Goal: Task Accomplishment & Management: Complete application form

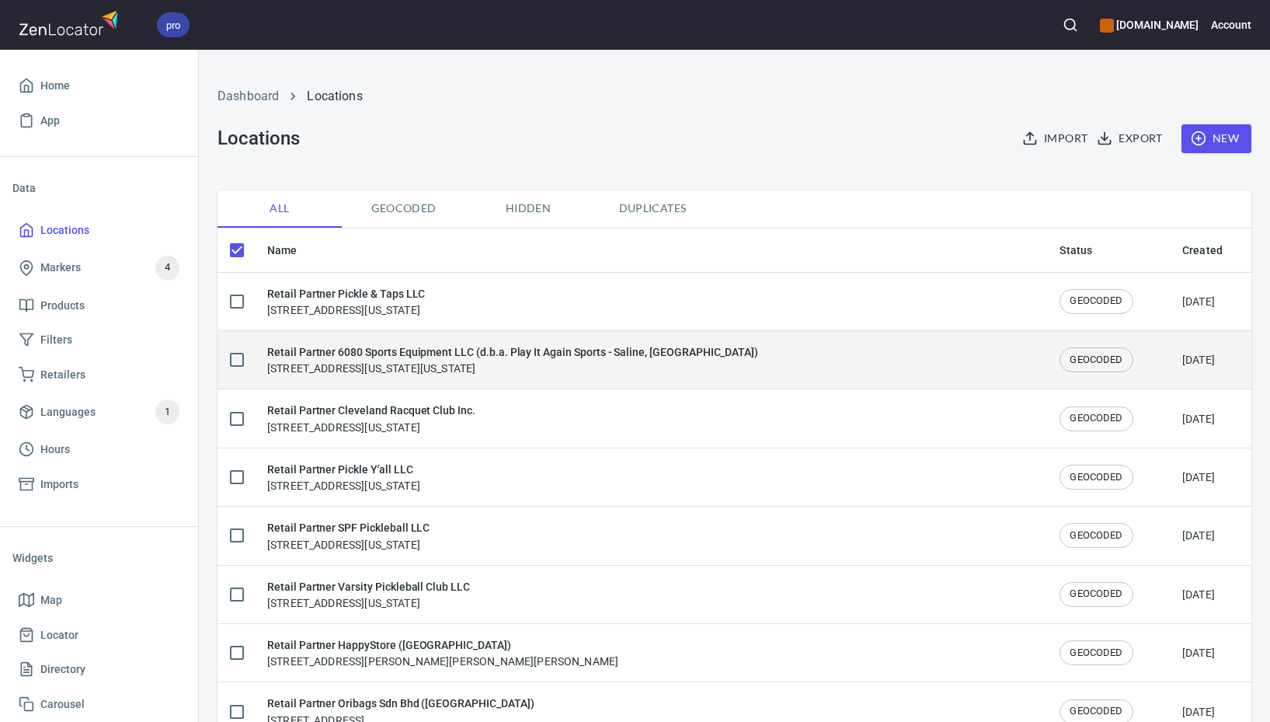
checkbox input "false"
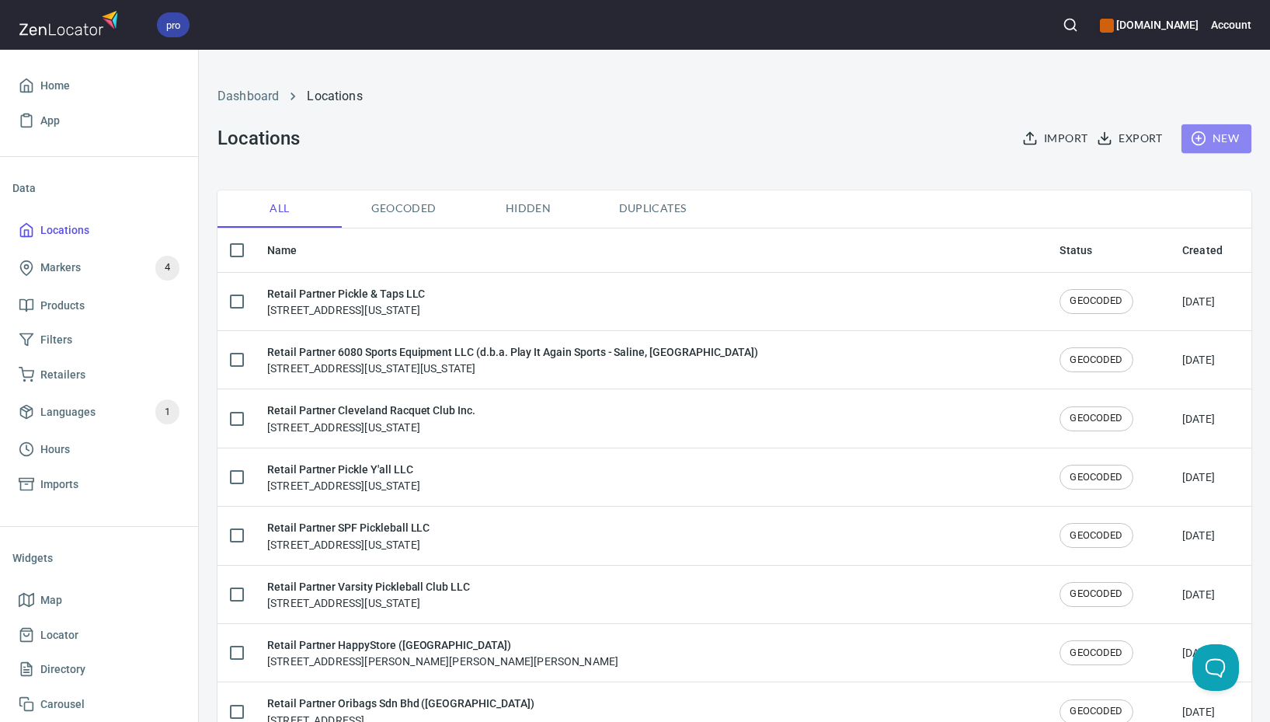
click at [1191, 141] on icon "button" at bounding box center [1199, 139] width 16 height 16
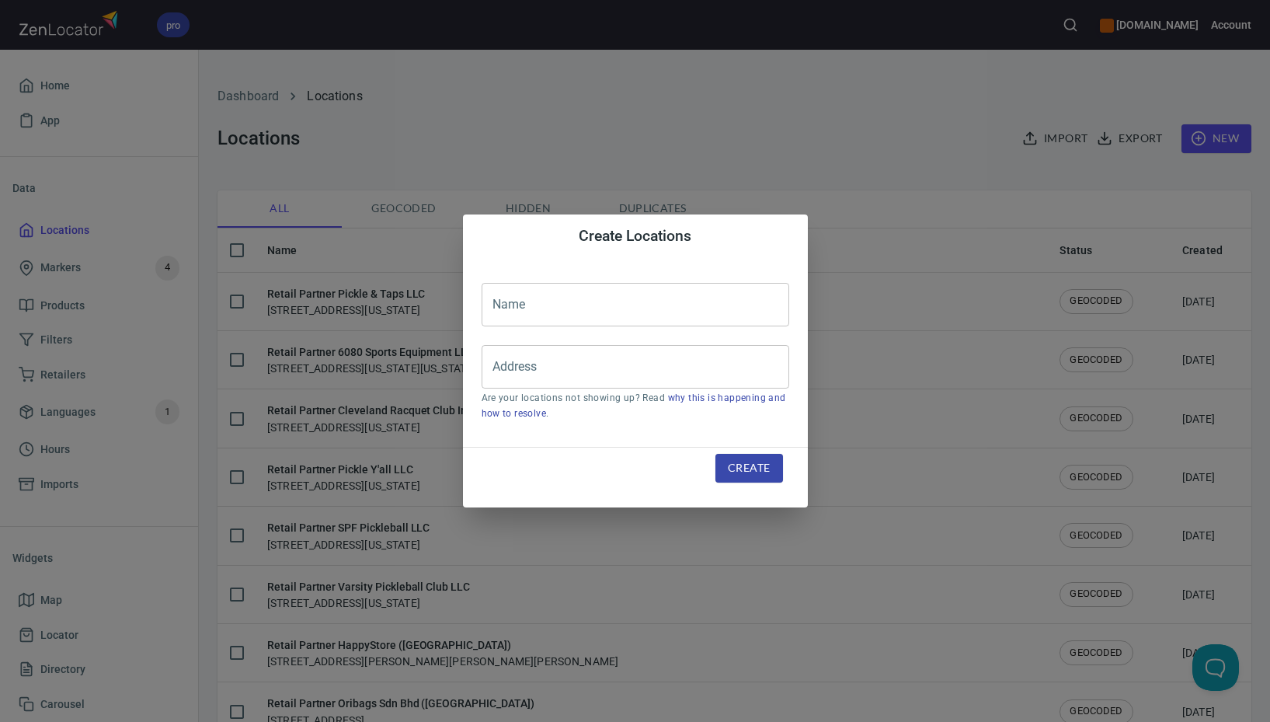
click at [670, 300] on input "text" at bounding box center [636, 305] width 308 height 44
paste input "Probuddy ([GEOGRAPHIC_DATA])"
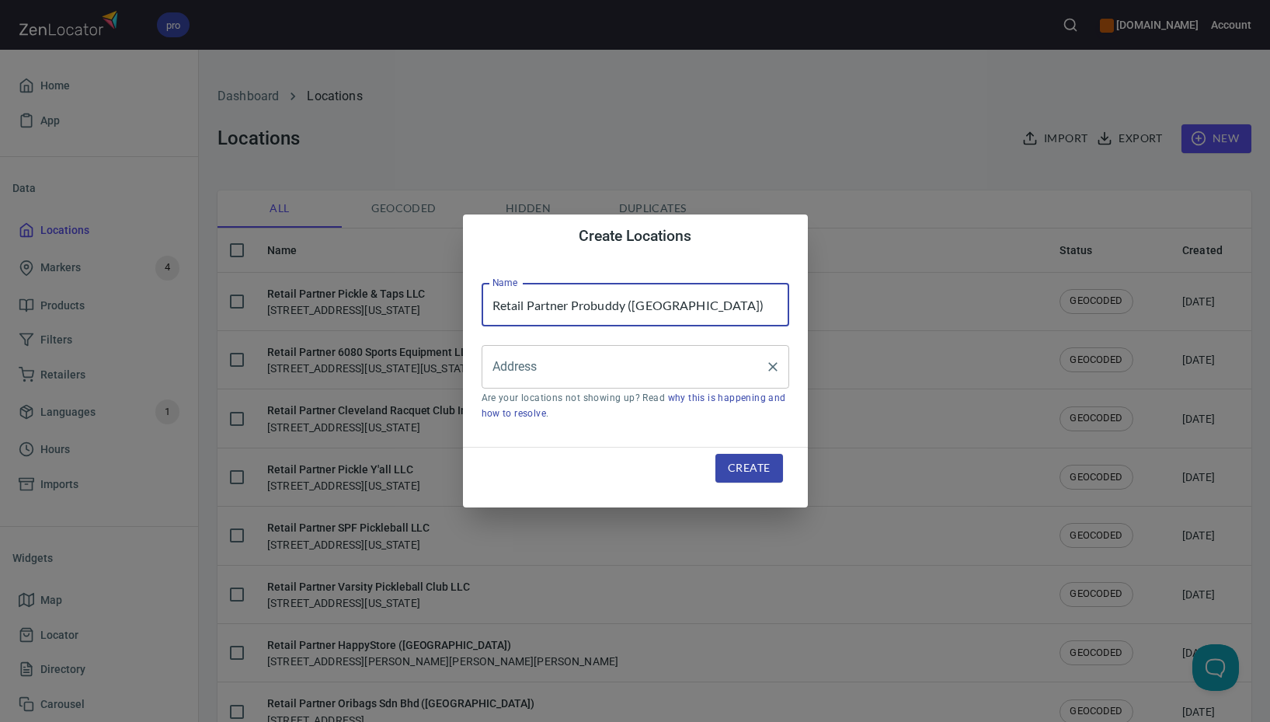
type input "Retail Partner Probuddy ([GEOGRAPHIC_DATA])"
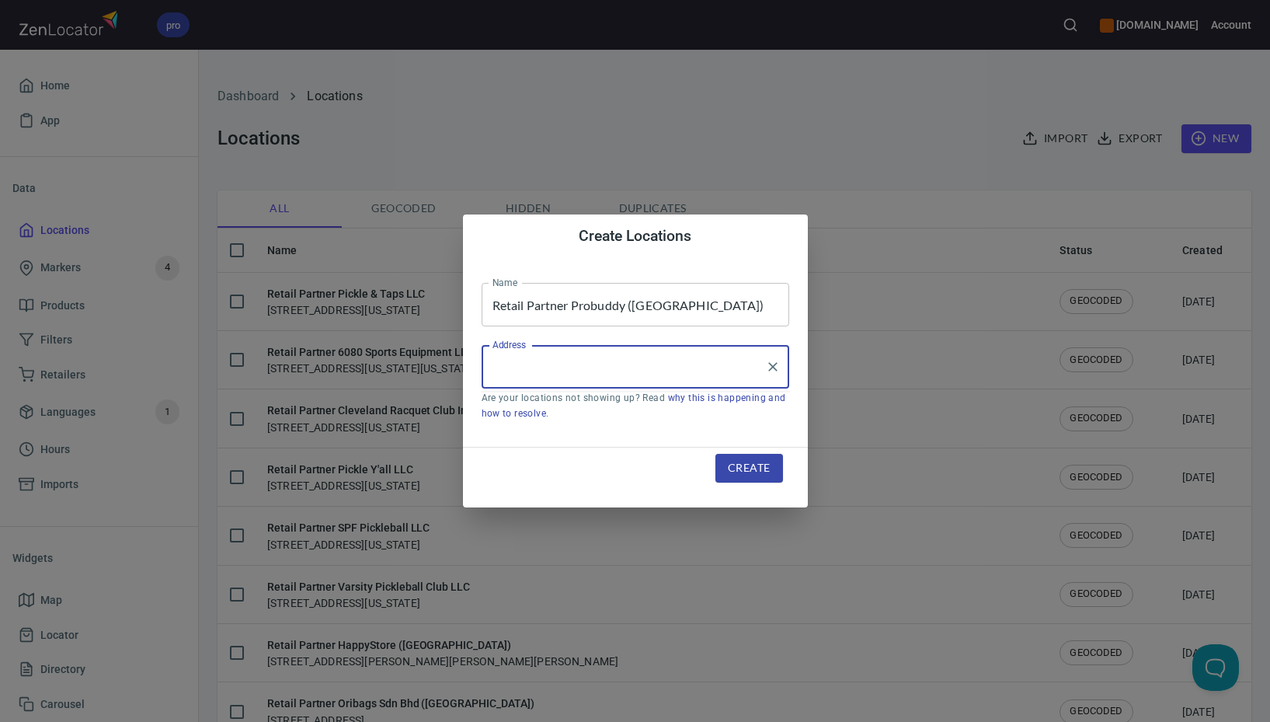
click at [598, 365] on input "Address" at bounding box center [624, 367] width 270 height 30
paste input "[GEOGRAPHIC_DATA]"
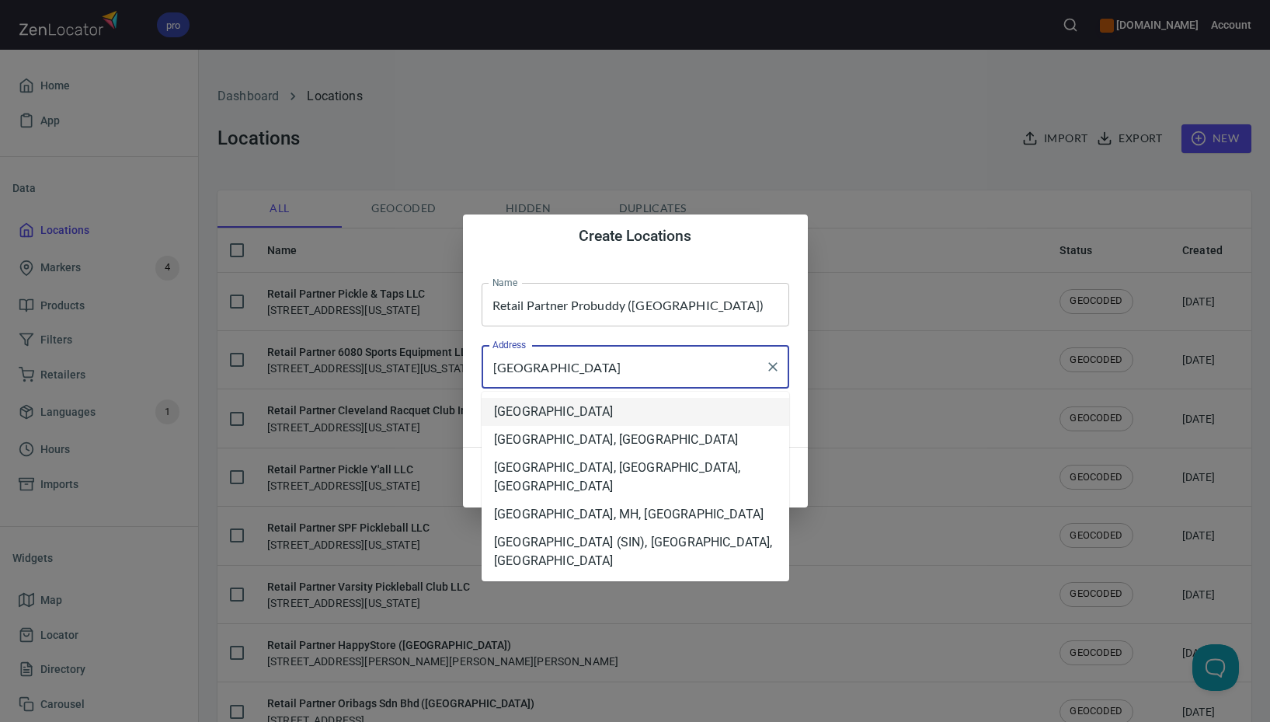
click at [576, 413] on li "[GEOGRAPHIC_DATA]" at bounding box center [636, 412] width 308 height 28
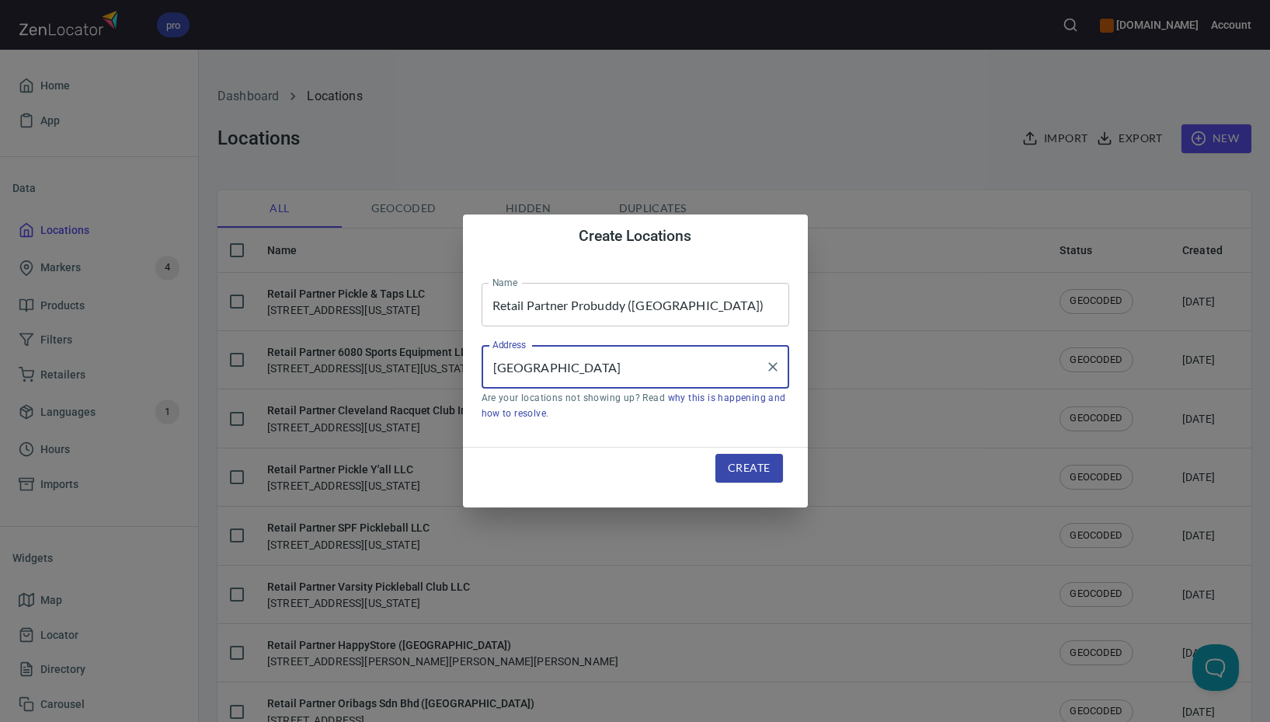
type input "[GEOGRAPHIC_DATA]"
click at [759, 472] on span "Create" at bounding box center [749, 467] width 42 height 19
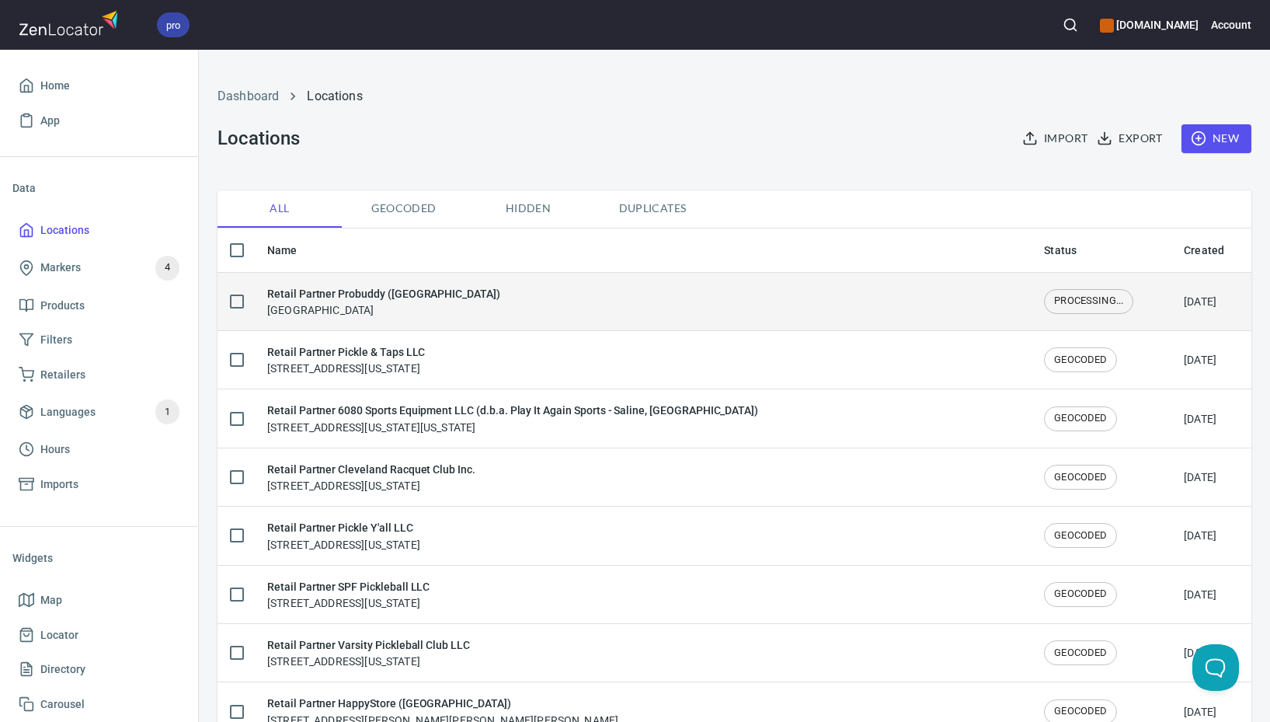
click at [566, 311] on div "Retail Partner Probuddy ([GEOGRAPHIC_DATA]) [GEOGRAPHIC_DATA]" at bounding box center [643, 301] width 752 height 33
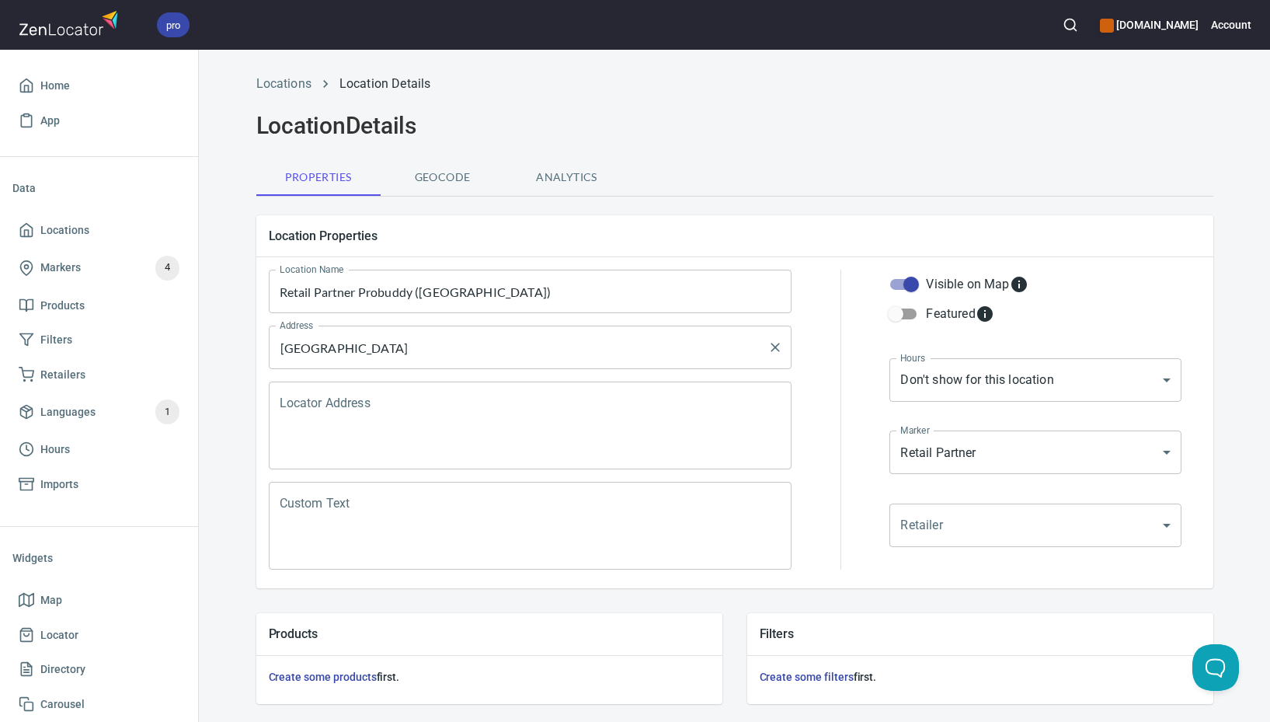
click at [566, 334] on input "[GEOGRAPHIC_DATA]" at bounding box center [519, 348] width 486 height 30
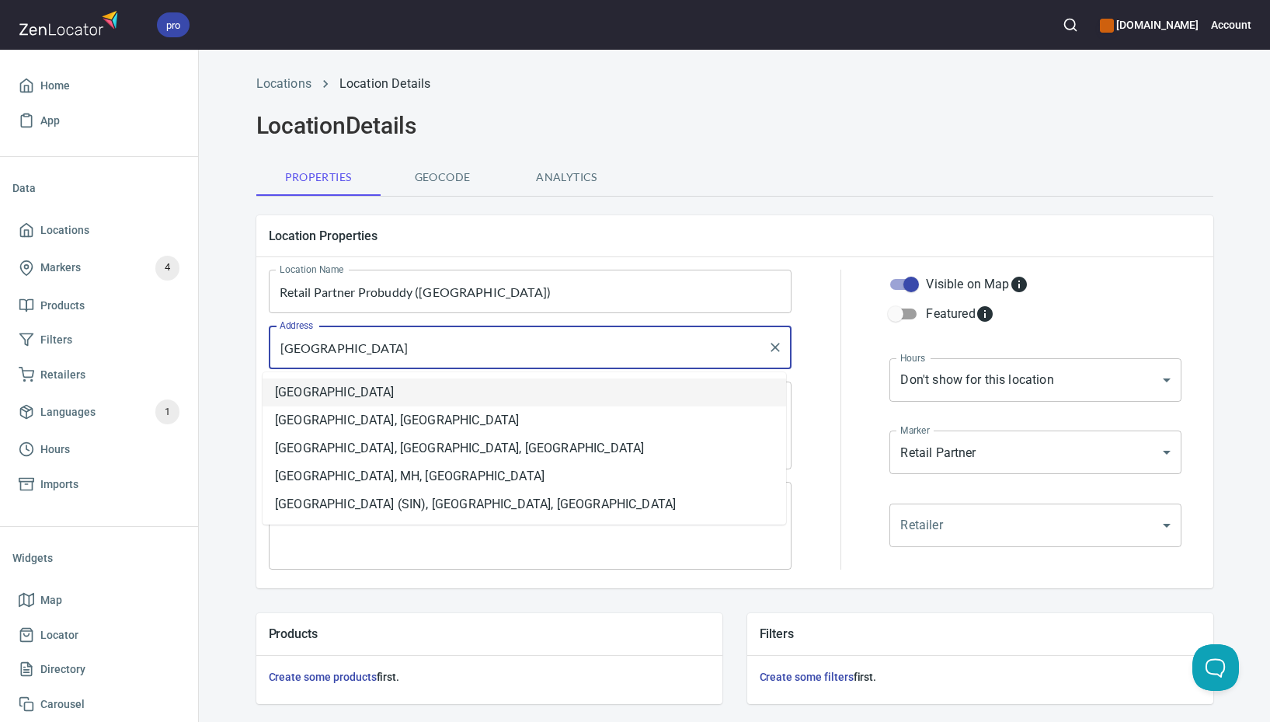
click at [361, 390] on li "[GEOGRAPHIC_DATA]" at bounding box center [525, 392] width 524 height 28
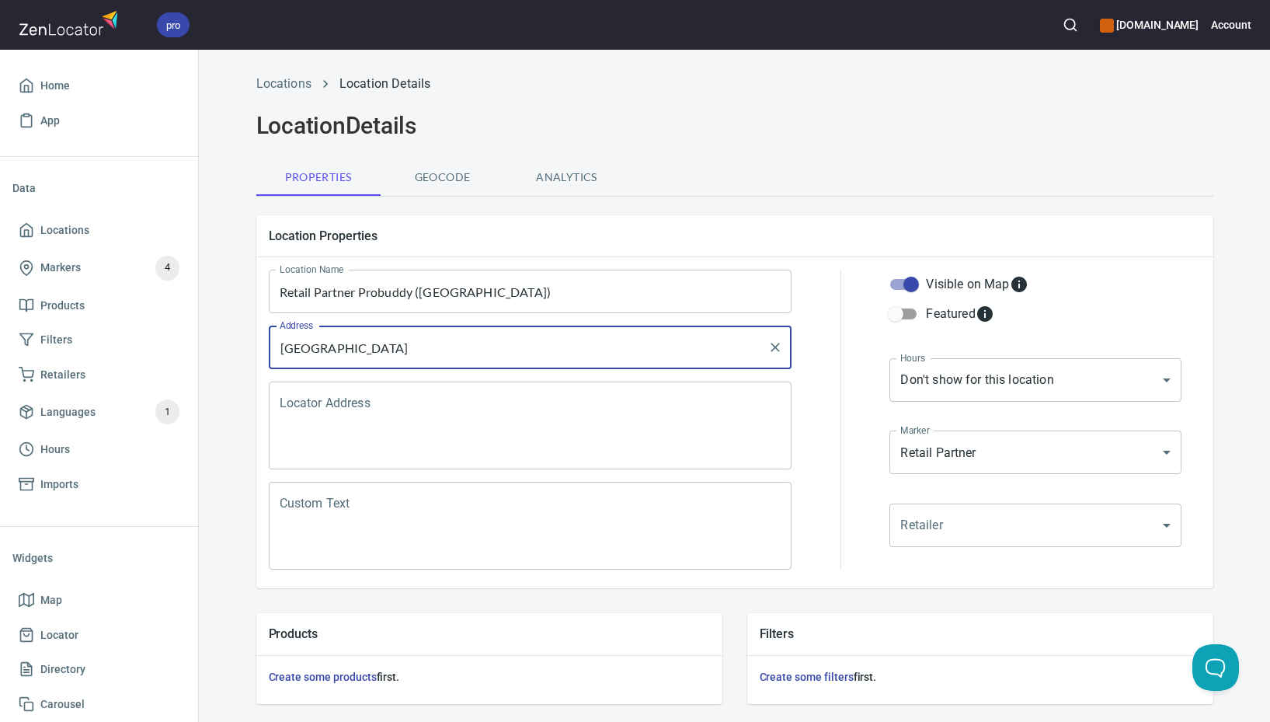
click at [364, 412] on textarea "Locator Address" at bounding box center [531, 425] width 502 height 59
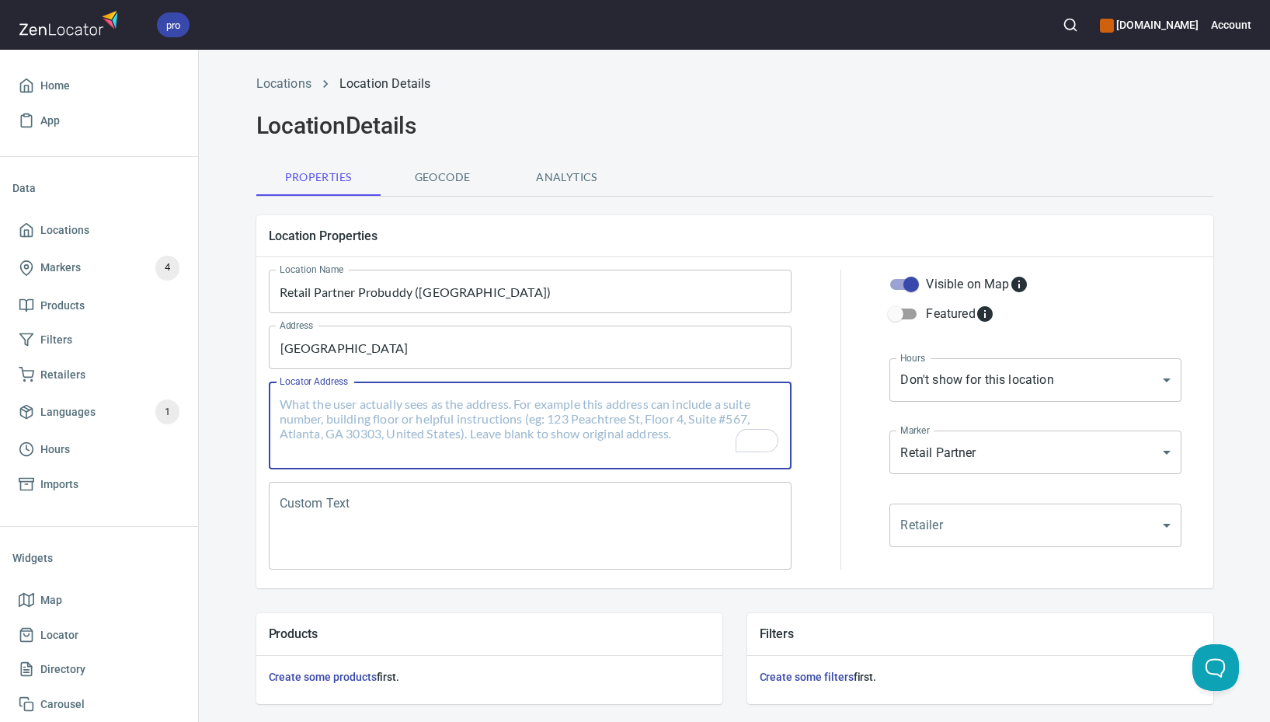
paste textarea "[STREET_ADDRESS]"
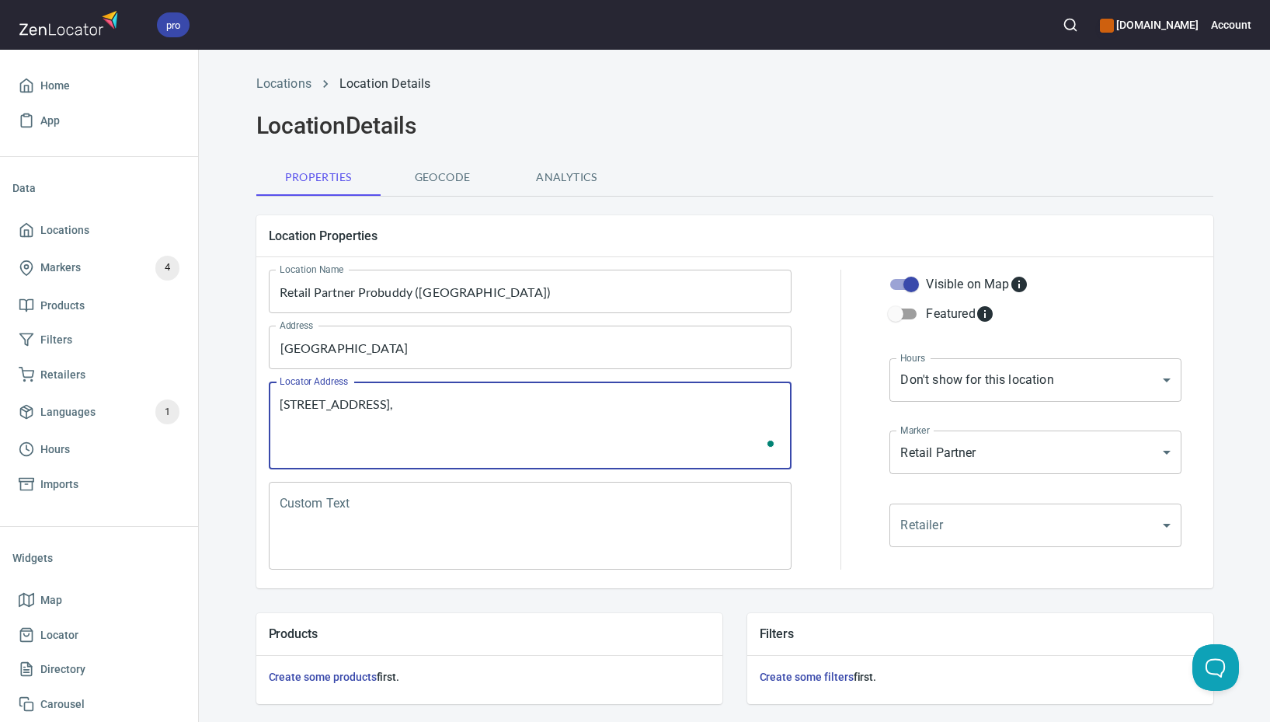
paste textarea "#01-06/07"
paste textarea "[GEOGRAPHIC_DATA]"
paste textarea "119969"
paste textarea "[GEOGRAPHIC_DATA]"
type textarea "[STREET_ADDRESS]"
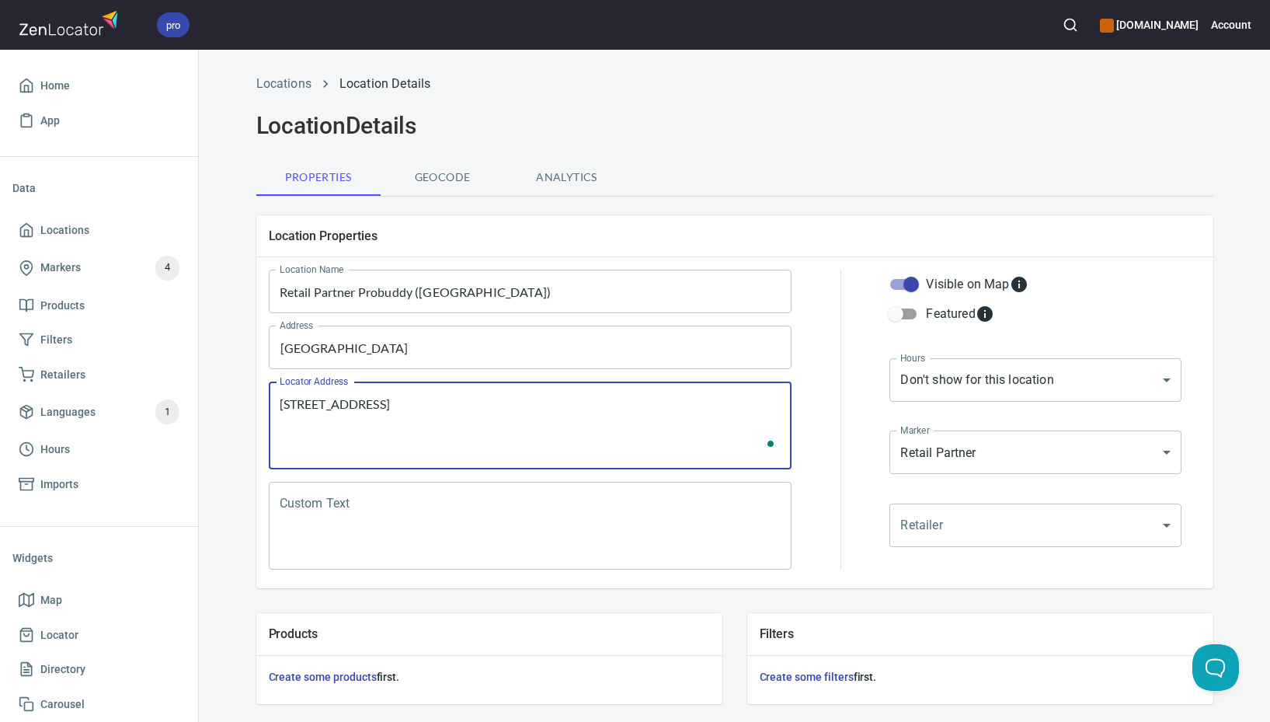
click at [580, 538] on textarea "Custom Text" at bounding box center [531, 525] width 502 height 59
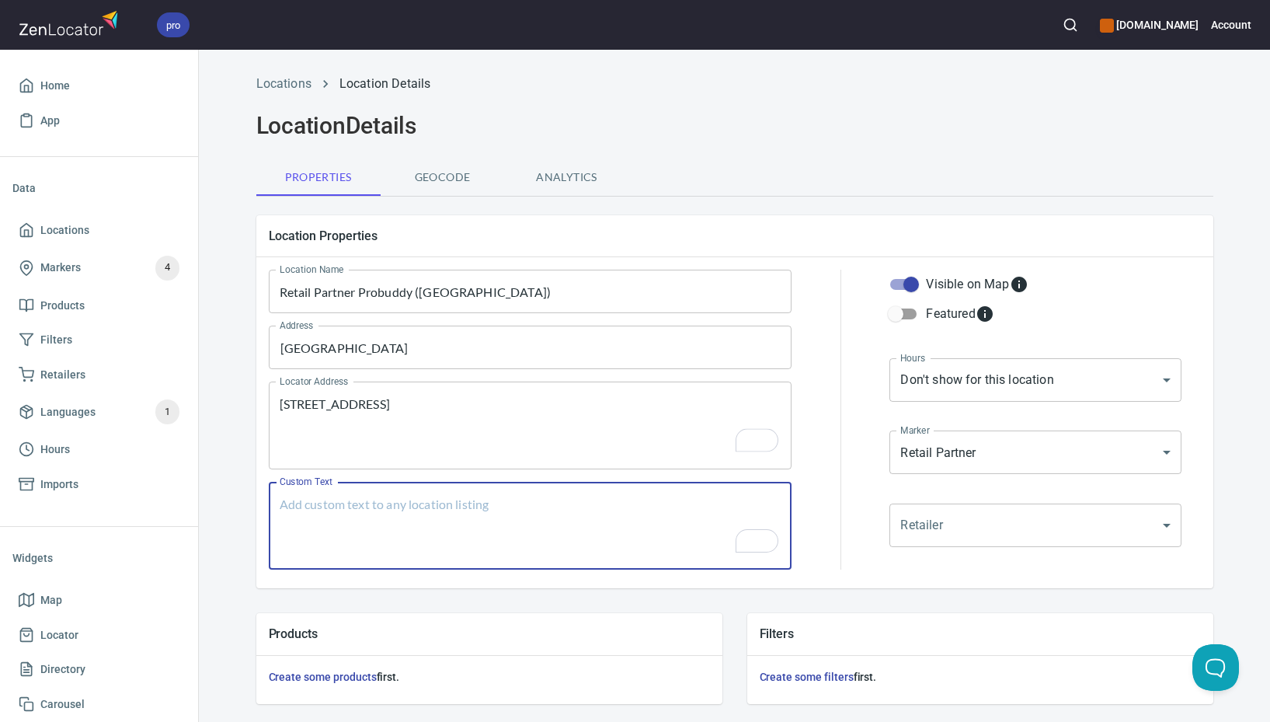
paste textarea "Brands Carried: [PERSON_NAME] Return Policy:"
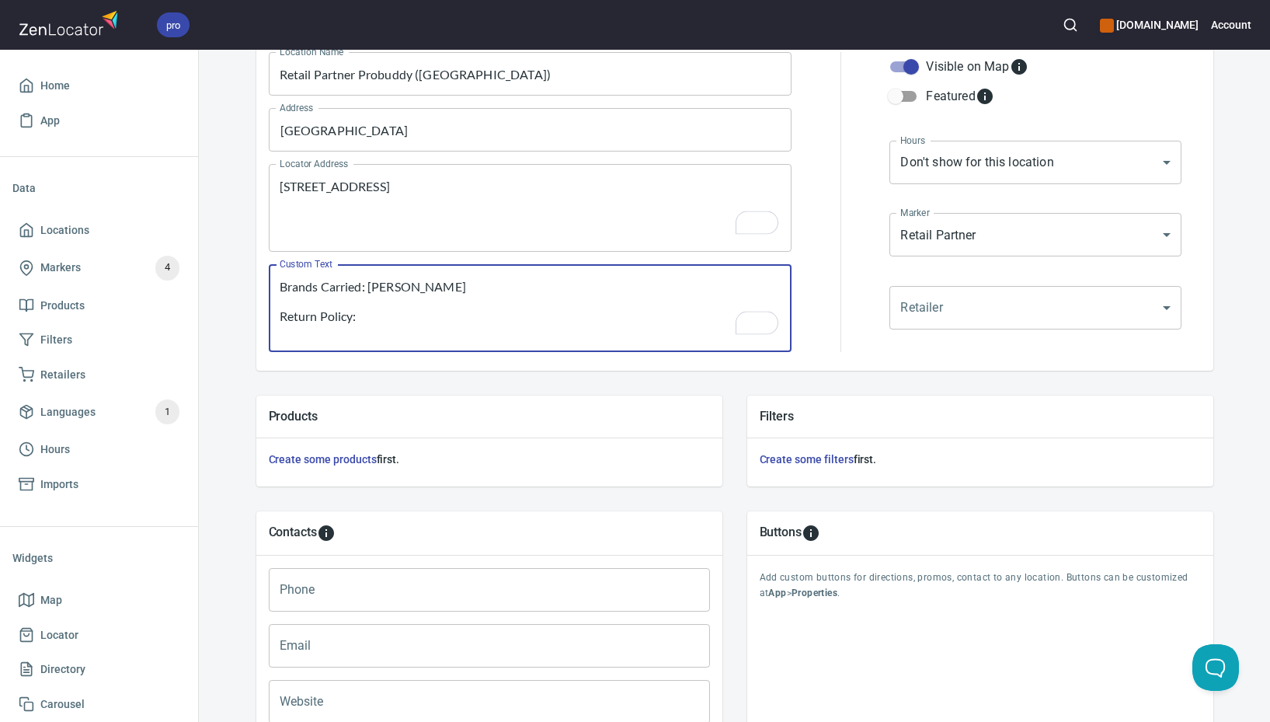
type textarea "Brands Carried: [PERSON_NAME] Return Policy:"
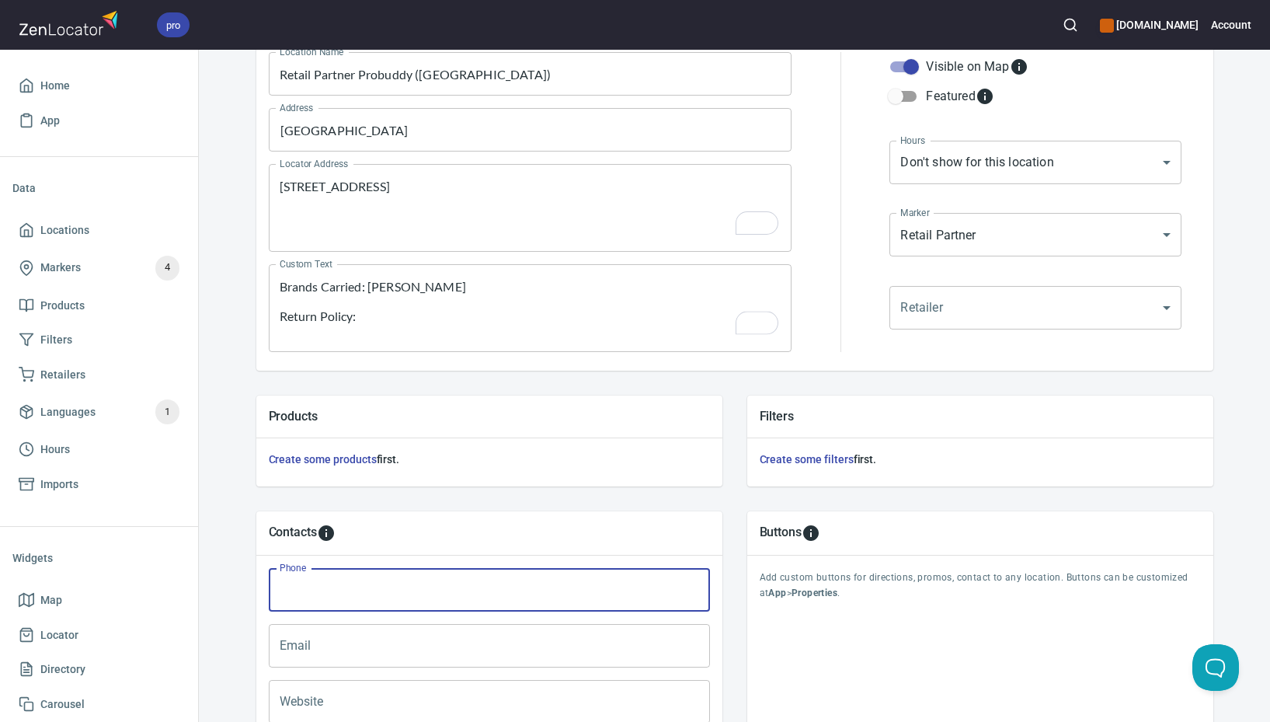
click at [502, 592] on input "Phone" at bounding box center [489, 590] width 441 height 44
paste input "[PHONE_NUMBER]"
type input "[PHONE_NUMBER]"
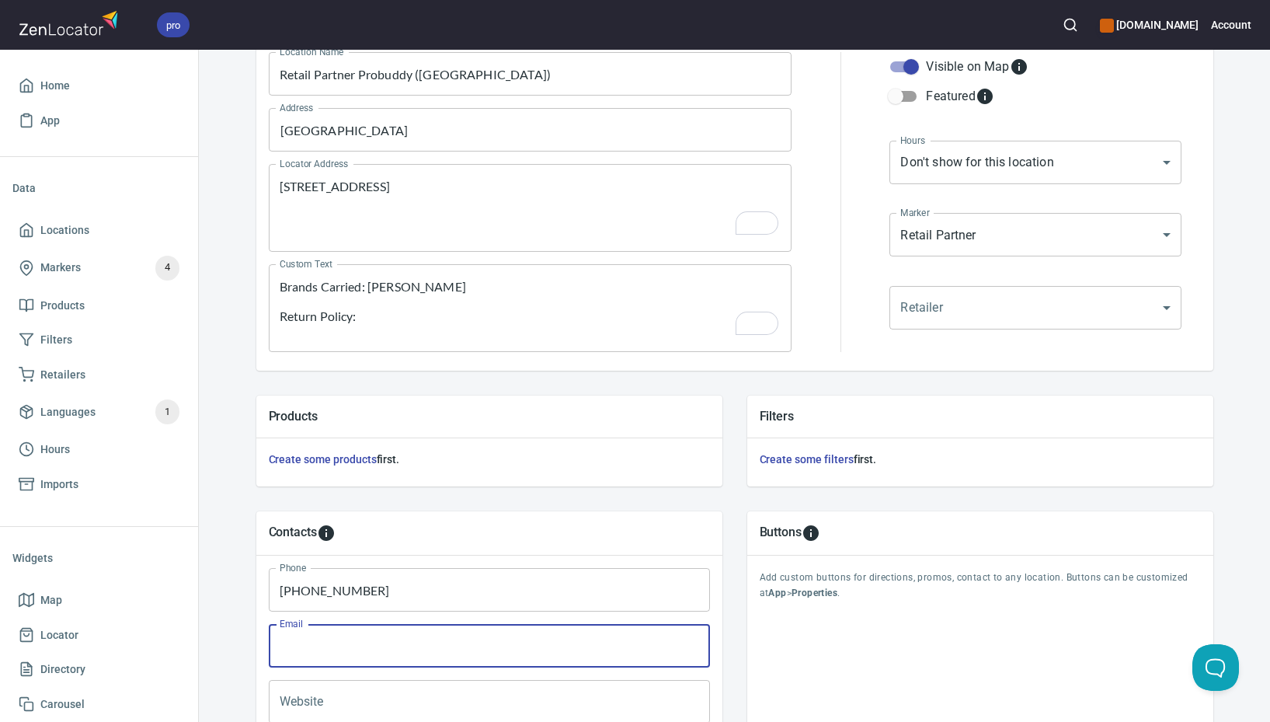
paste input "[PERSON_NAME][EMAIL_ADDRESS][DOMAIN_NAME]"
type input "[PERSON_NAME][EMAIL_ADDRESS][DOMAIN_NAME]"
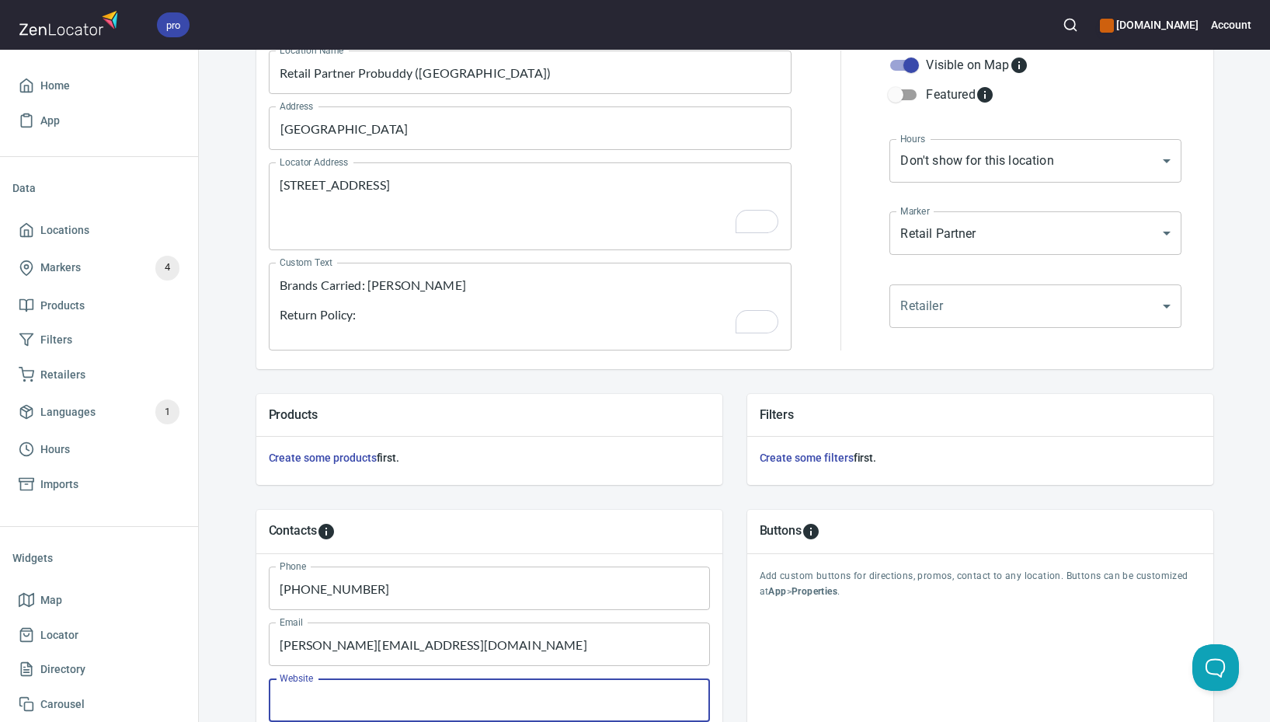
scroll to position [378, 0]
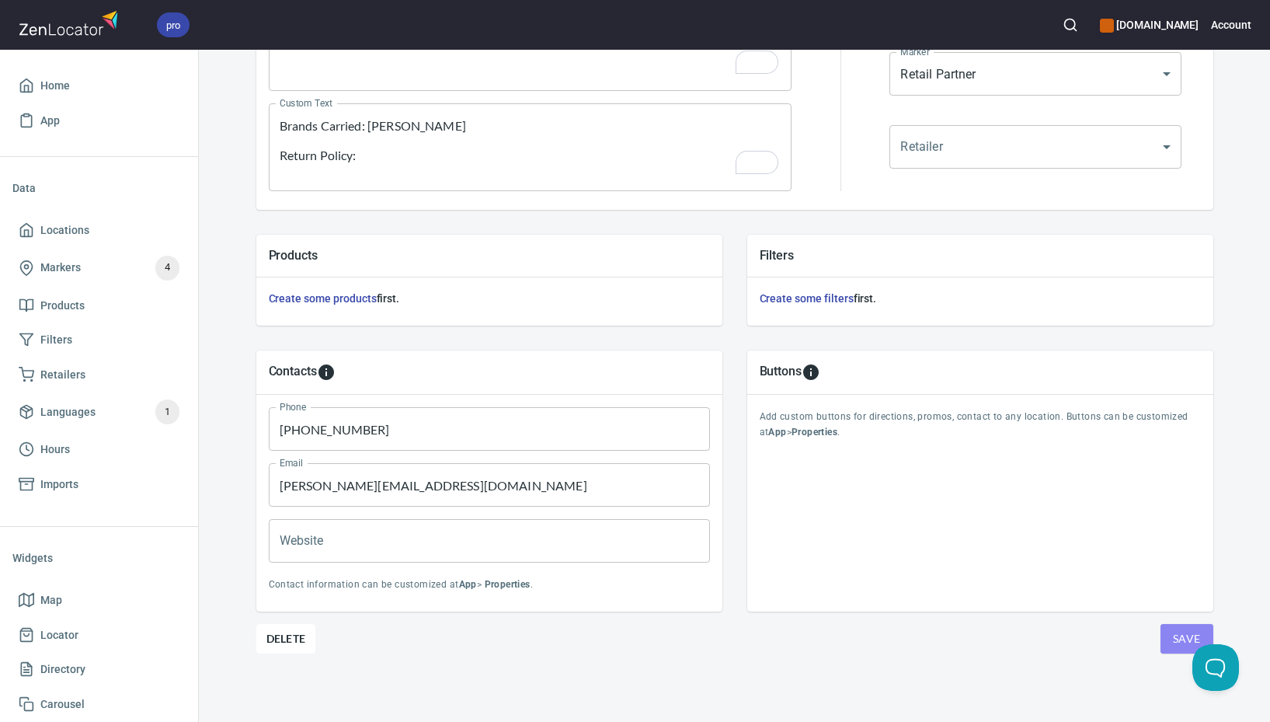
click at [1165, 637] on button "Save" at bounding box center [1187, 639] width 53 height 30
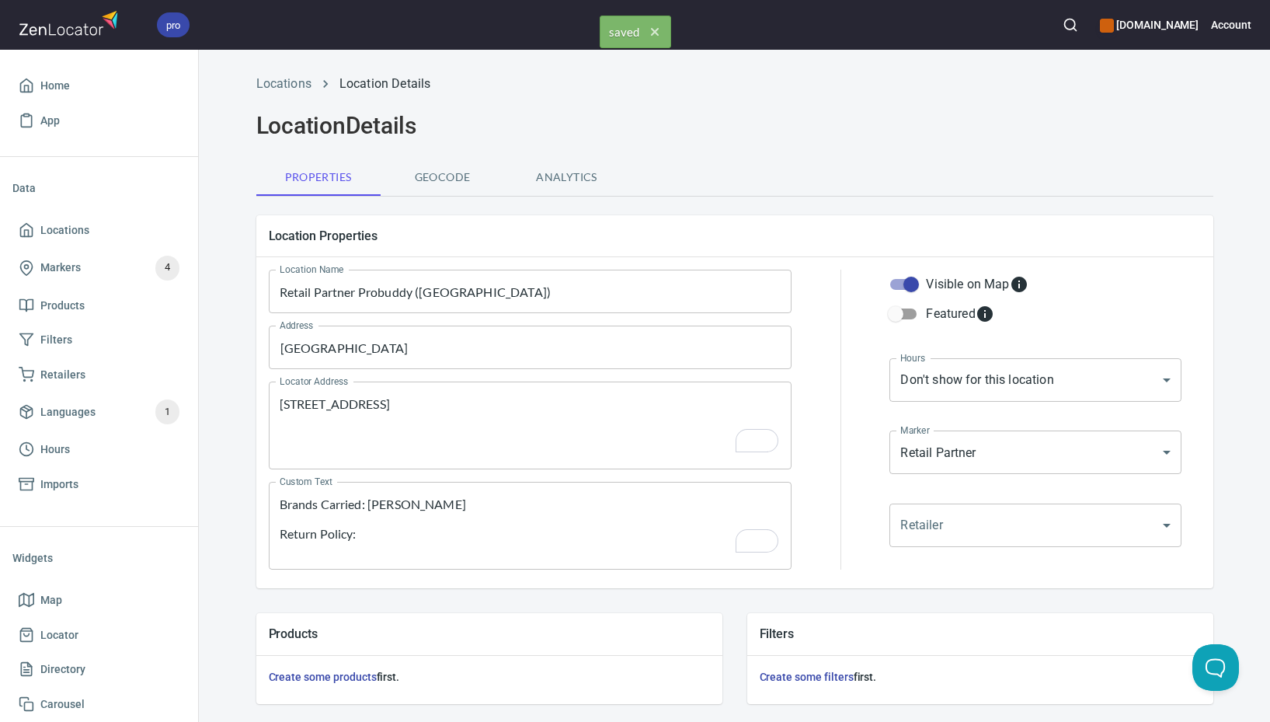
scroll to position [0, 0]
click at [92, 230] on span "Locations" at bounding box center [99, 230] width 161 height 19
